Goal: Transaction & Acquisition: Purchase product/service

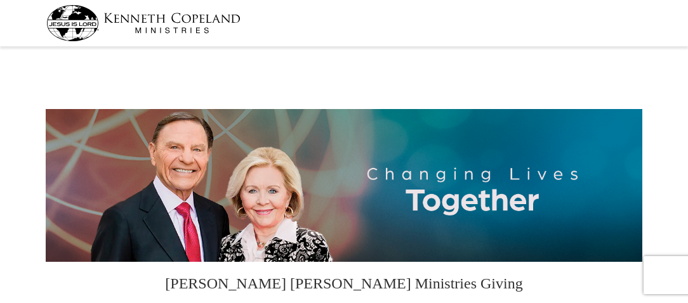
select select "CA"
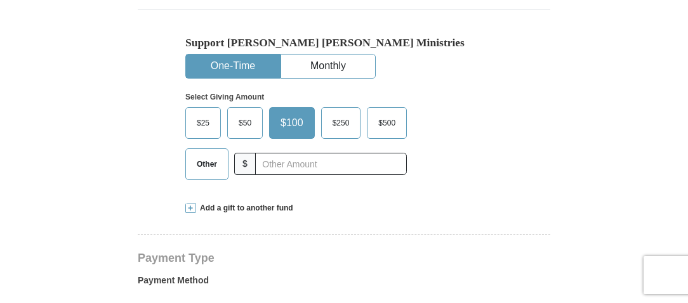
scroll to position [338, 0]
click at [201, 122] on span "$25" at bounding box center [202, 123] width 25 height 19
click at [0, 0] on input "$25" at bounding box center [0, 0] width 0 height 0
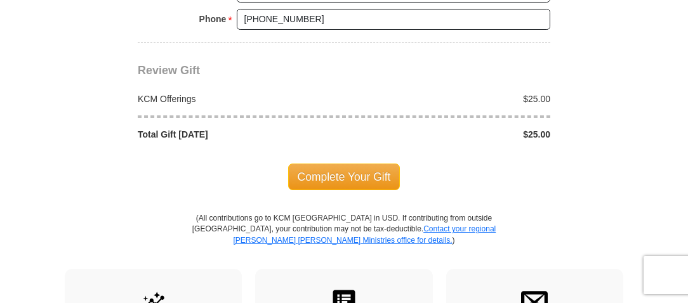
scroll to position [1116, 0]
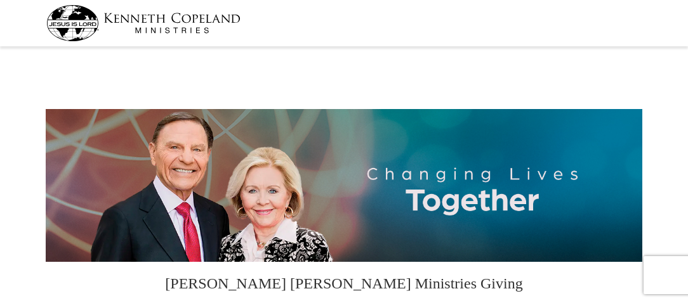
select select "CA"
click at [0, 0] on input "$25" at bounding box center [0, 0] width 0 height 0
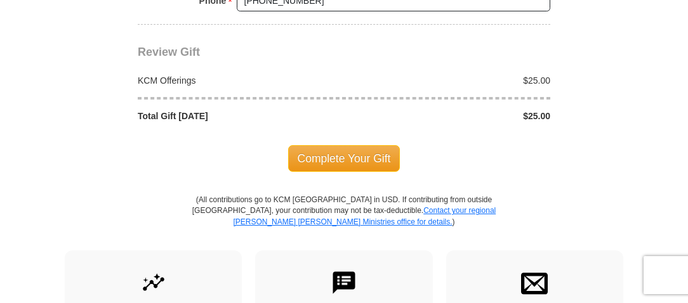
scroll to position [1135, 0]
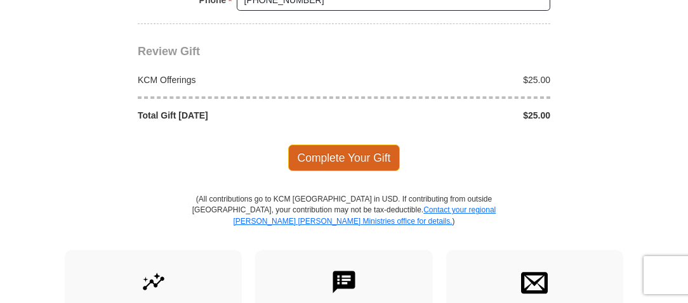
click at [374, 149] on span "Complete Your Gift" at bounding box center [344, 158] width 112 height 27
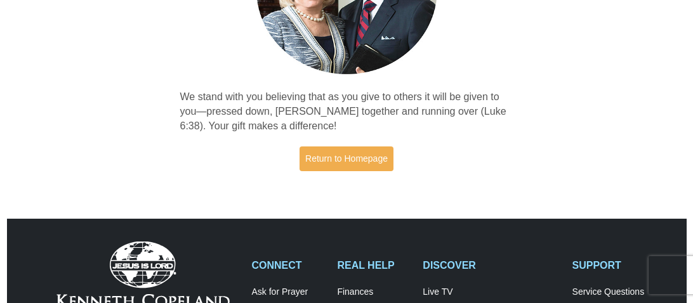
scroll to position [199, 0]
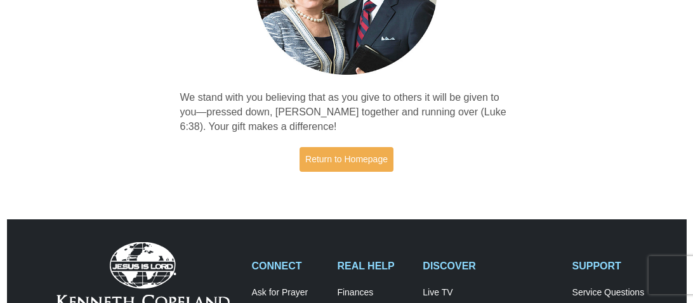
click at [689, 190] on div "Thank you! We stand with you believing that as you give to others it will be gi…" at bounding box center [346, 23] width 693 height 343
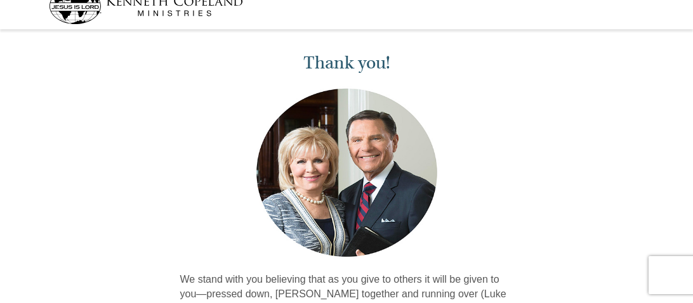
scroll to position [0, 0]
